Goal: Task Accomplishment & Management: Manage account settings

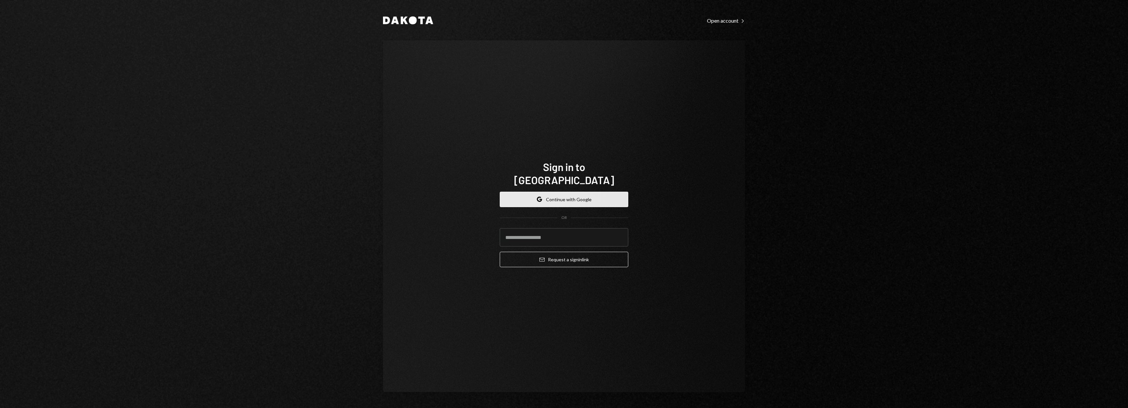
click at [532, 192] on button "Google Continue with Google" at bounding box center [564, 199] width 129 height 15
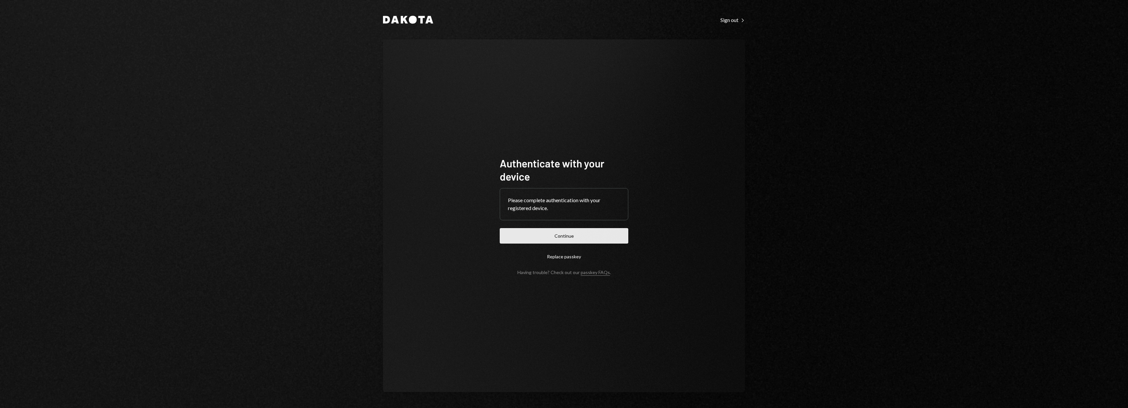
click at [589, 235] on button "Continue" at bounding box center [564, 235] width 129 height 15
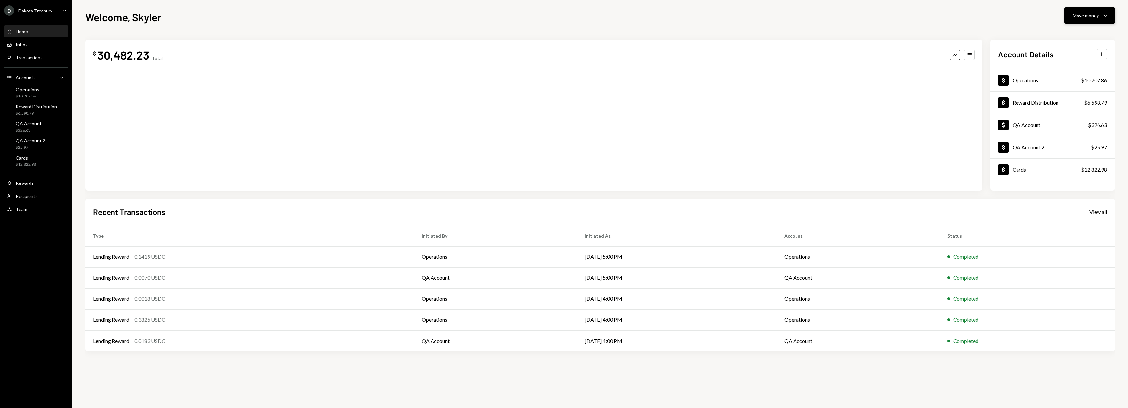
click at [1088, 22] on button "Move money Caret Down" at bounding box center [1090, 15] width 51 height 16
click at [1071, 35] on div "Send" at bounding box center [1085, 35] width 48 height 7
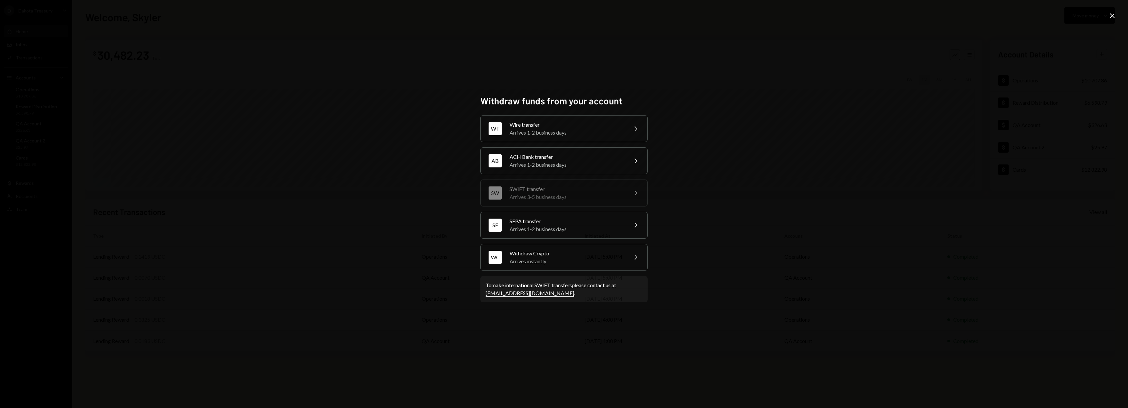
click at [1116, 15] on icon "Close" at bounding box center [1112, 16] width 8 height 8
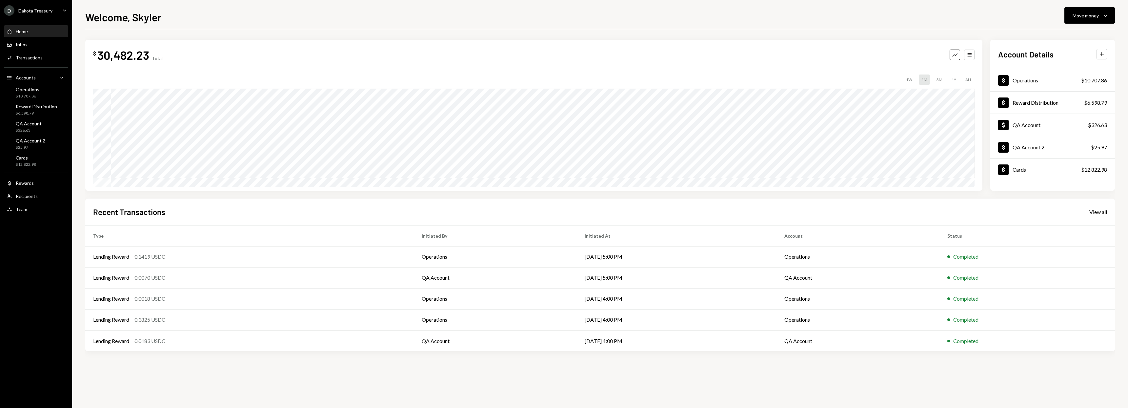
click at [56, 12] on div "D Dakota Treasury Caret Down" at bounding box center [36, 10] width 72 height 10
drag, startPoint x: 47, startPoint y: 99, endPoint x: 55, endPoint y: 100, distance: 7.6
click at [47, 99] on div "Sign out" at bounding box center [46, 102] width 70 height 6
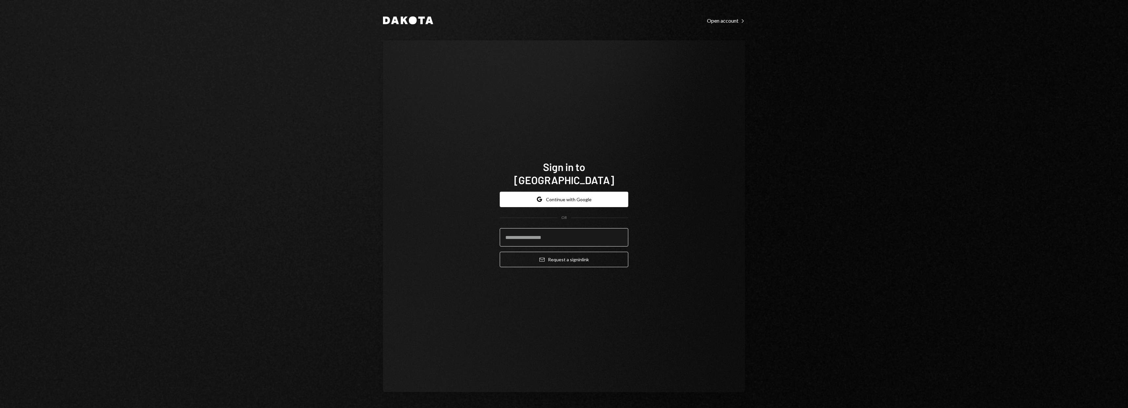
click at [525, 234] on input "email" at bounding box center [564, 237] width 129 height 18
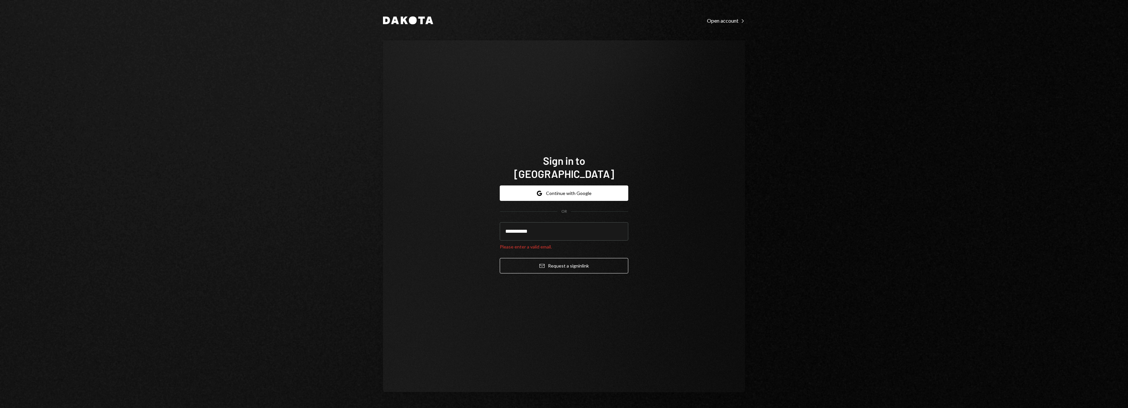
type input "**********"
